Goal: Task Accomplishment & Management: Manage account settings

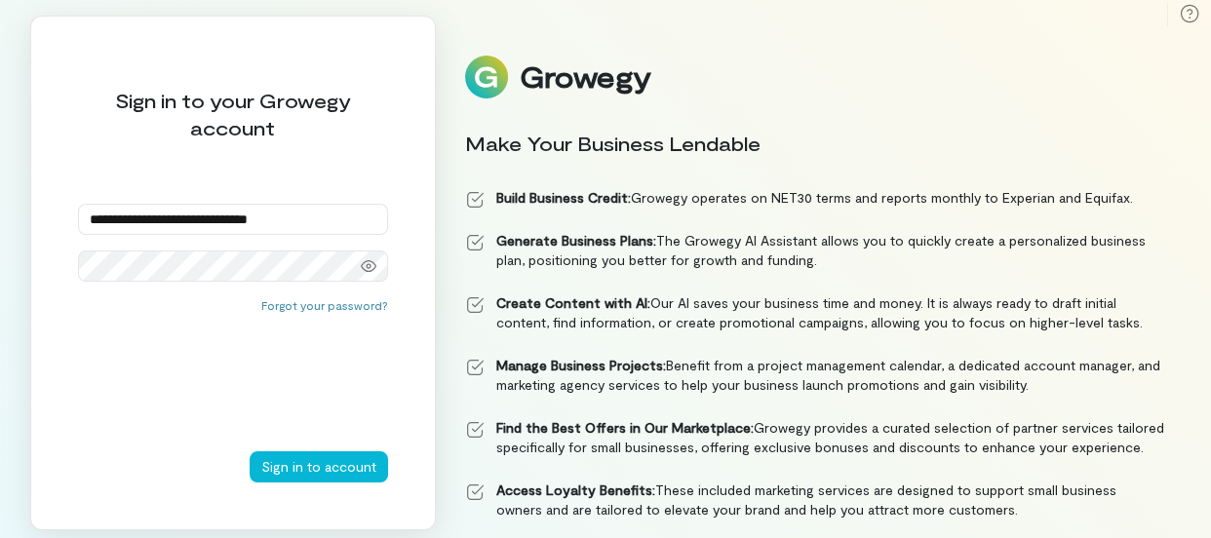
type input "**********"
click at [250, 451] on button "Sign in to account" at bounding box center [319, 466] width 138 height 31
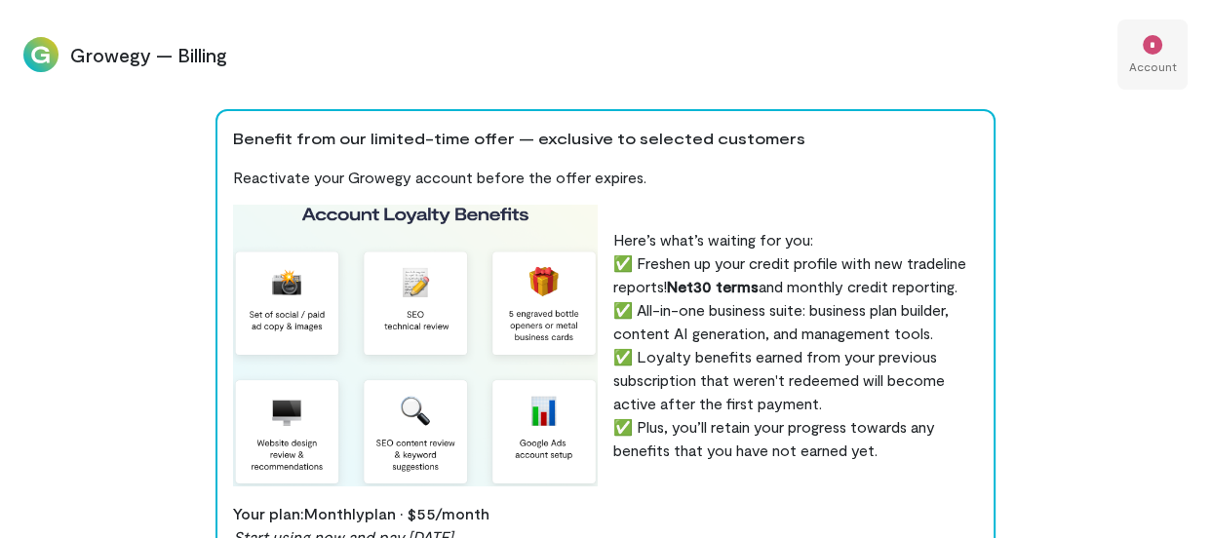
click at [1172, 42] on div "*" at bounding box center [1152, 43] width 43 height 29
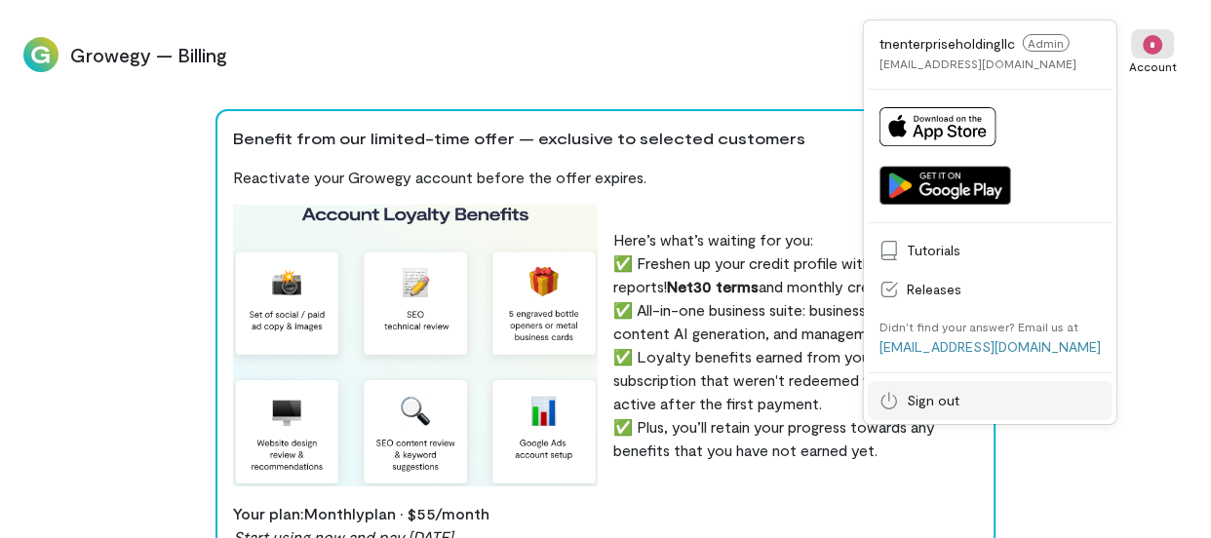
click at [965, 400] on span "Sign out" at bounding box center [1004, 400] width 194 height 19
